Goal: Entertainment & Leisure: Consume media (video, audio)

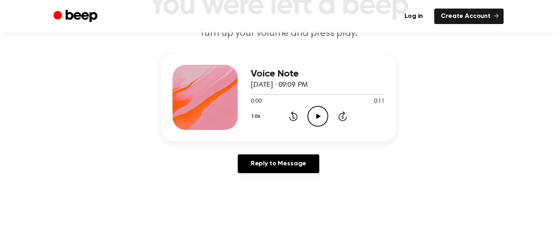
scroll to position [75, 0]
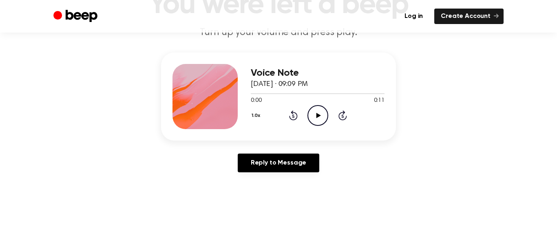
click at [317, 116] on icon at bounding box center [318, 115] width 4 height 5
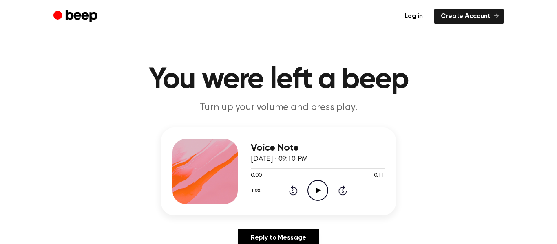
click at [323, 205] on div "Voice Note August 28, 2025 · 09:10 PM 0:00 0:11 Your browser does not support t…" at bounding box center [278, 172] width 235 height 88
click at [320, 196] on icon "Play Audio" at bounding box center [317, 190] width 21 height 21
click at [15, 107] on header "You were left a beep Turn up your volume and press play." at bounding box center [278, 89] width 537 height 49
click at [317, 199] on icon "Play Audio" at bounding box center [317, 190] width 21 height 21
click at [319, 195] on icon "Play Audio" at bounding box center [317, 190] width 21 height 21
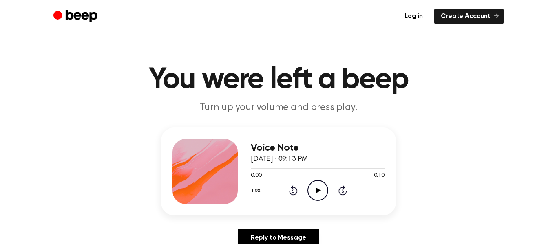
click at [318, 181] on icon "Play Audio" at bounding box center [317, 190] width 21 height 21
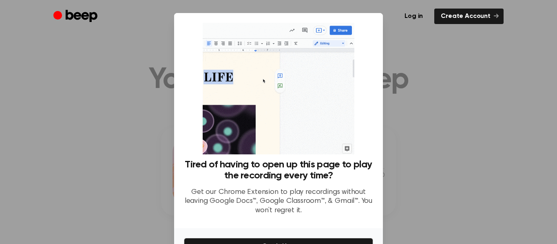
click at [418, 72] on div at bounding box center [278, 122] width 557 height 244
click at [433, 114] on div at bounding box center [278, 122] width 557 height 244
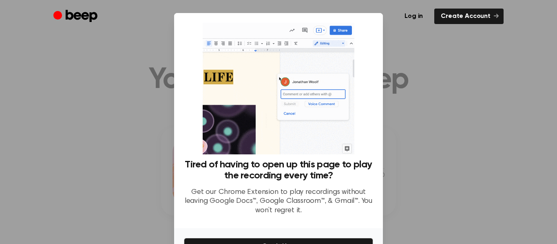
click at [110, 40] on div at bounding box center [278, 122] width 557 height 244
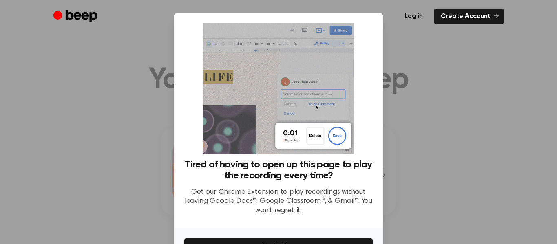
click at [480, 71] on div at bounding box center [278, 122] width 557 height 244
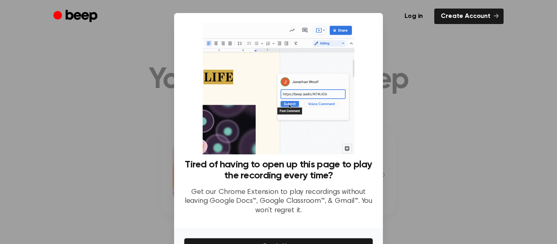
click at [285, 77] on img at bounding box center [277, 89] width 151 height 132
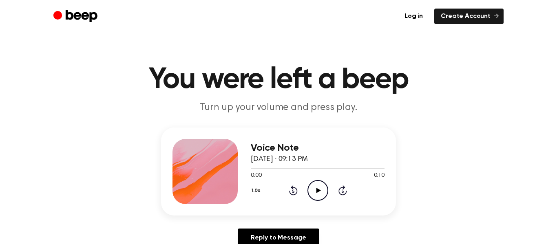
click at [313, 189] on icon "Play Audio" at bounding box center [317, 190] width 21 height 21
click at [309, 189] on icon "Play Audio" at bounding box center [317, 190] width 21 height 21
click at [323, 189] on icon "Play Audio" at bounding box center [317, 190] width 21 height 21
click at [320, 189] on icon "Play Audio" at bounding box center [317, 190] width 21 height 21
click at [503, 93] on header "You were left a beep Turn up your volume and press play." at bounding box center [278, 89] width 537 height 49
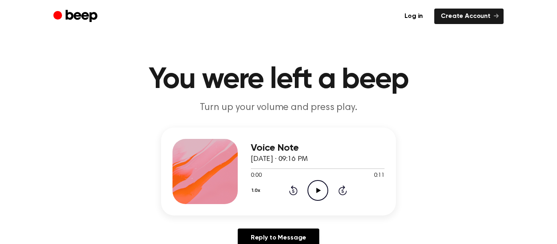
click at [317, 200] on circle at bounding box center [318, 190] width 20 height 20
click at [308, 162] on span "[DATE] · 09:16 PM" at bounding box center [279, 159] width 57 height 7
click at [325, 189] on icon "Play Audio" at bounding box center [317, 190] width 21 height 21
click at [316, 192] on icon "Play Audio" at bounding box center [317, 190] width 21 height 21
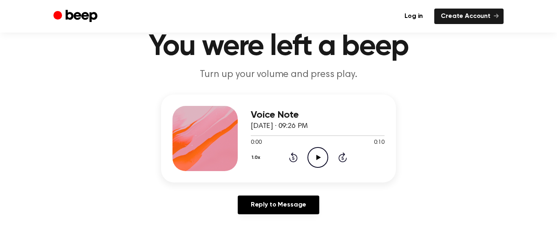
scroll to position [34, 0]
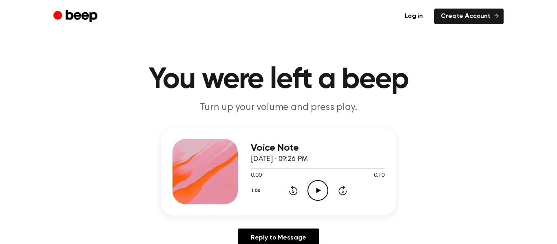
click at [313, 188] on icon "Play Audio" at bounding box center [317, 190] width 21 height 21
click at [323, 193] on icon "Play Audio" at bounding box center [317, 190] width 21 height 21
click at [327, 190] on circle at bounding box center [318, 190] width 20 height 20
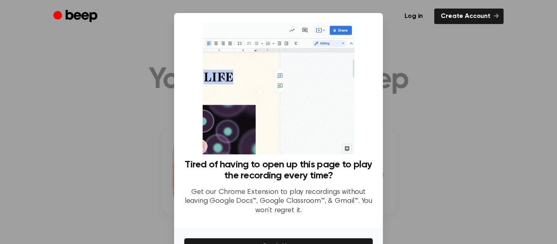
click at [477, 120] on div at bounding box center [278, 122] width 557 height 244
click at [474, 125] on div at bounding box center [278, 122] width 557 height 244
click at [474, 123] on div at bounding box center [278, 122] width 557 height 244
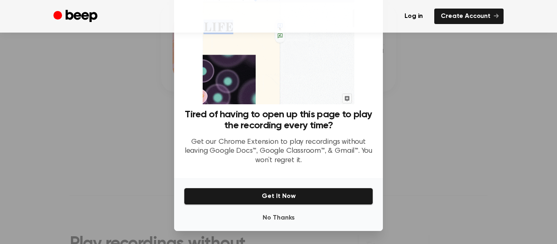
scroll to position [50, 0]
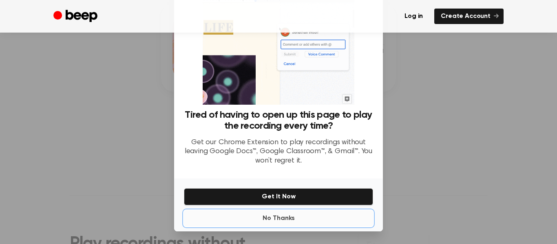
click at [284, 217] on button "No Thanks" at bounding box center [278, 218] width 189 height 16
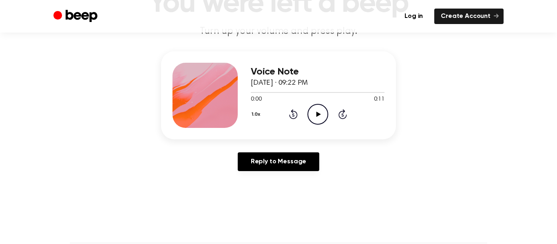
scroll to position [77, 0]
click at [311, 113] on icon "Play Audio" at bounding box center [317, 113] width 21 height 21
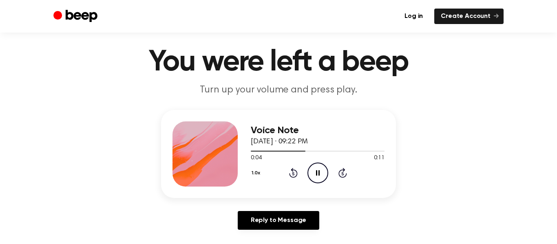
scroll to position [4, 0]
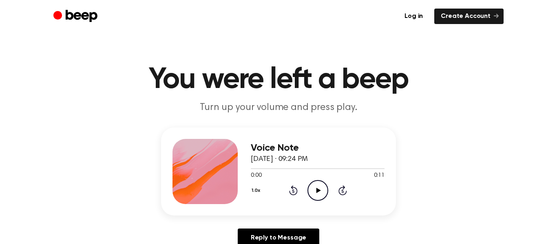
click at [304, 201] on div "Voice Note [DATE] · 09:24 PM 0:00 0:11 Your browser does not support the [objec…" at bounding box center [318, 171] width 134 height 65
click at [323, 196] on icon "Play Audio" at bounding box center [317, 190] width 21 height 21
